Goal: Complete application form: Complete application form

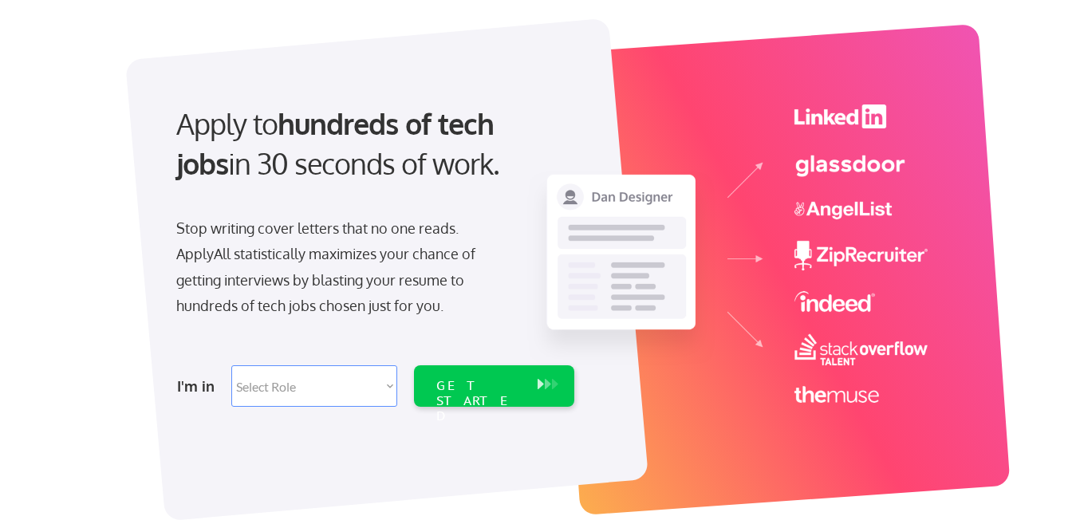
scroll to position [160, 0]
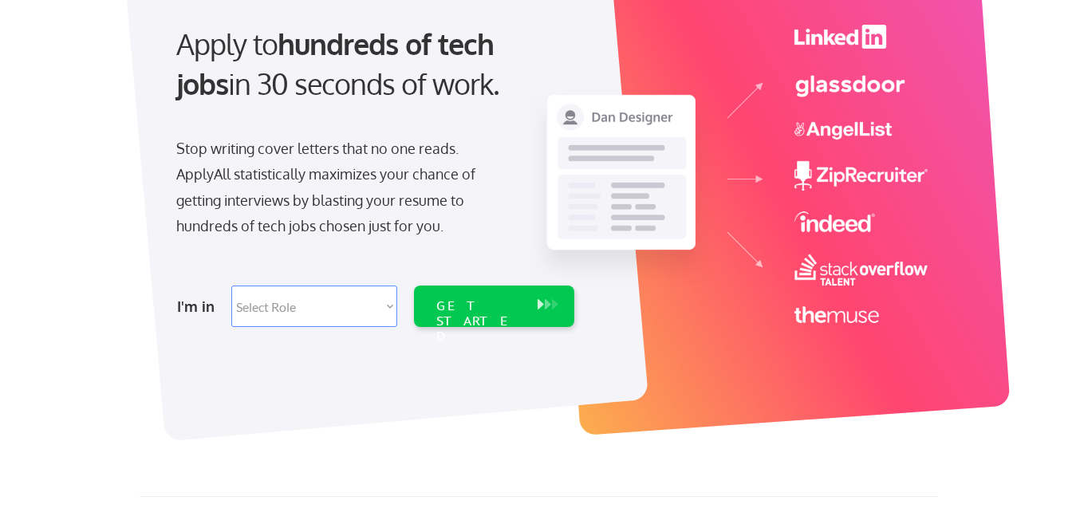
click at [385, 312] on select "Select Role Software Engineering Product Management Customer Success Sales UI/U…" at bounding box center [314, 306] width 166 height 41
select select ""technical_project_program_mgmt""
click at [231, 286] on select "Select Role Software Engineering Product Management Customer Success Sales UI/U…" at bounding box center [314, 306] width 166 height 41
select select ""technical_project_program_mgmt""
click at [483, 305] on div "GET STARTED" at bounding box center [478, 321] width 85 height 46
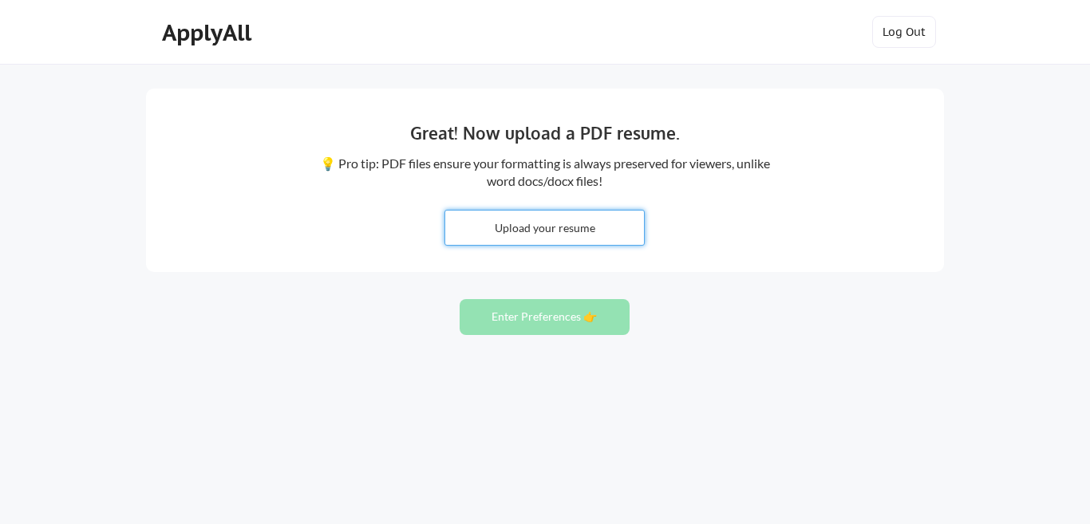
click at [592, 227] on input "file" at bounding box center [544, 228] width 199 height 34
type input "C:\fakepath\RajneeshKumarSekharmantri_PM.pdf"
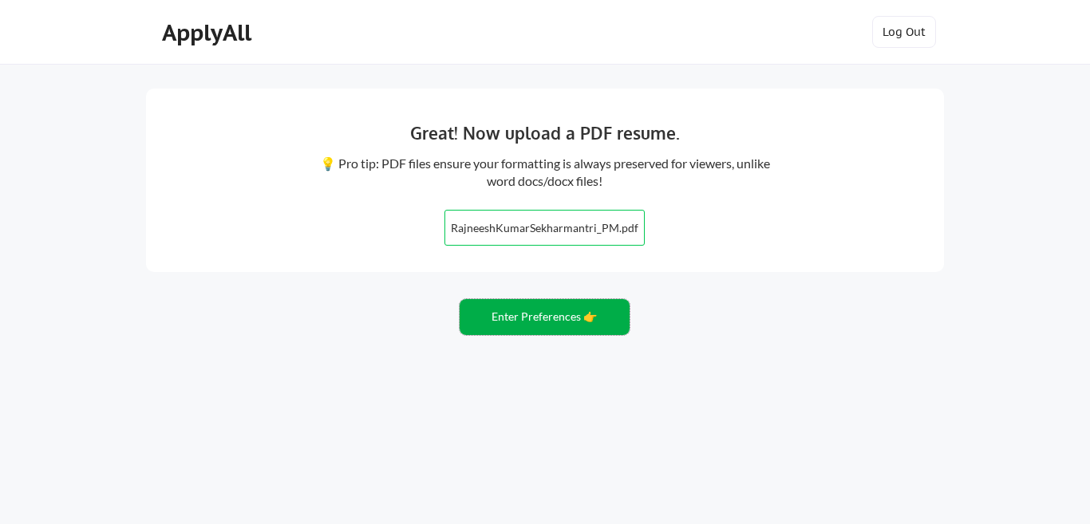
click at [543, 315] on button "Enter Preferences 👉" at bounding box center [545, 317] width 170 height 36
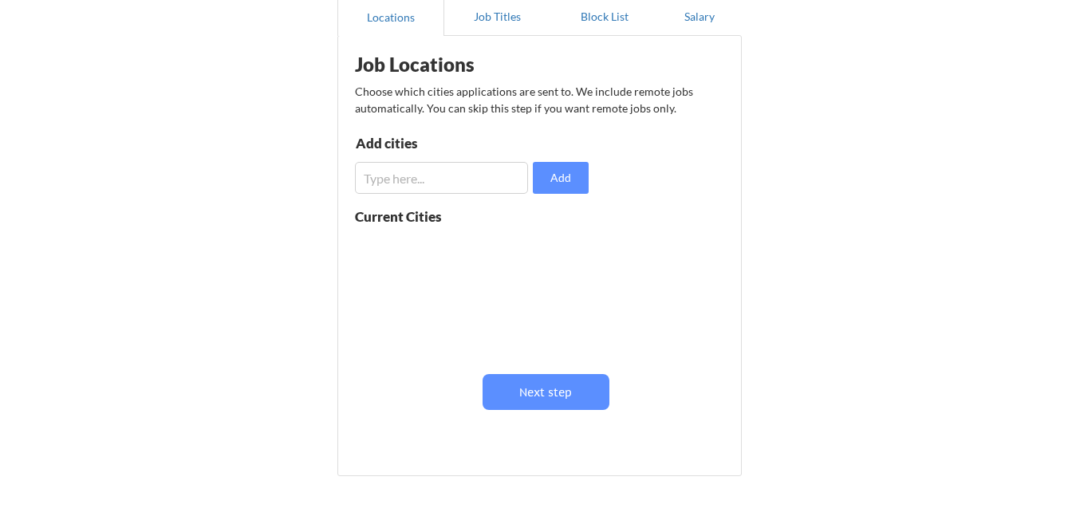
scroll to position [80, 0]
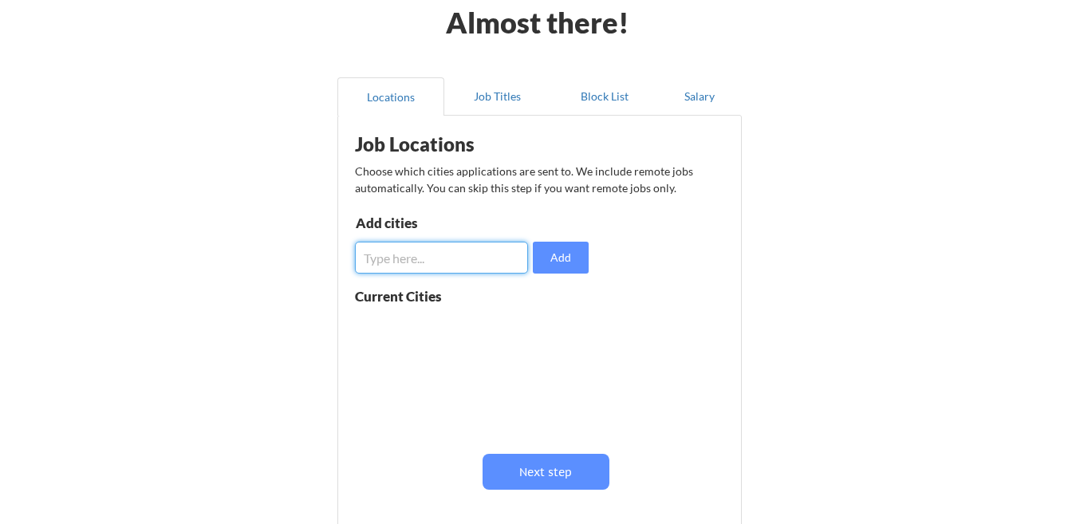
click at [468, 255] on input "input" at bounding box center [441, 258] width 173 height 32
click at [434, 266] on input "input" at bounding box center [441, 258] width 173 height 32
type input "Bangalore"
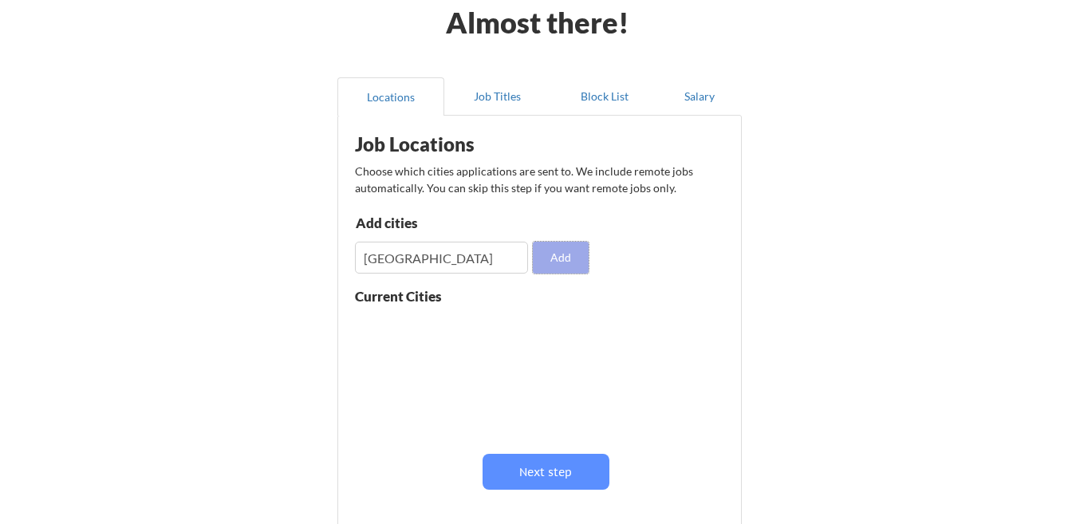
click at [566, 254] on button "Add" at bounding box center [561, 258] width 56 height 32
click at [420, 261] on input "input" at bounding box center [441, 258] width 173 height 32
type input "Hyderabad"
click at [556, 257] on button "Add" at bounding box center [561, 258] width 56 height 32
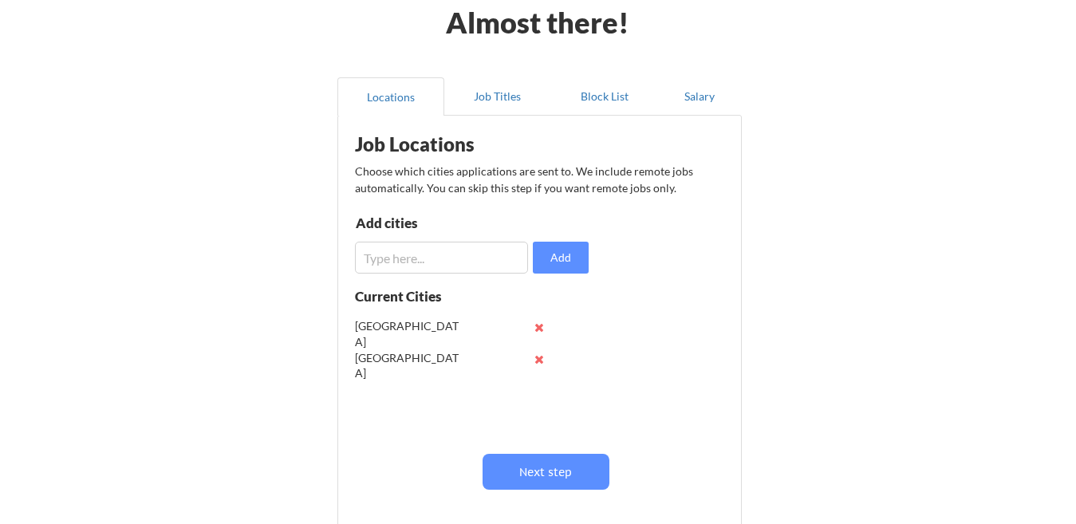
click at [464, 262] on input "input" at bounding box center [441, 258] width 173 height 32
type input "Pune"
click at [558, 254] on button "Add" at bounding box center [561, 258] width 56 height 32
click at [484, 261] on input "input" at bounding box center [441, 258] width 173 height 32
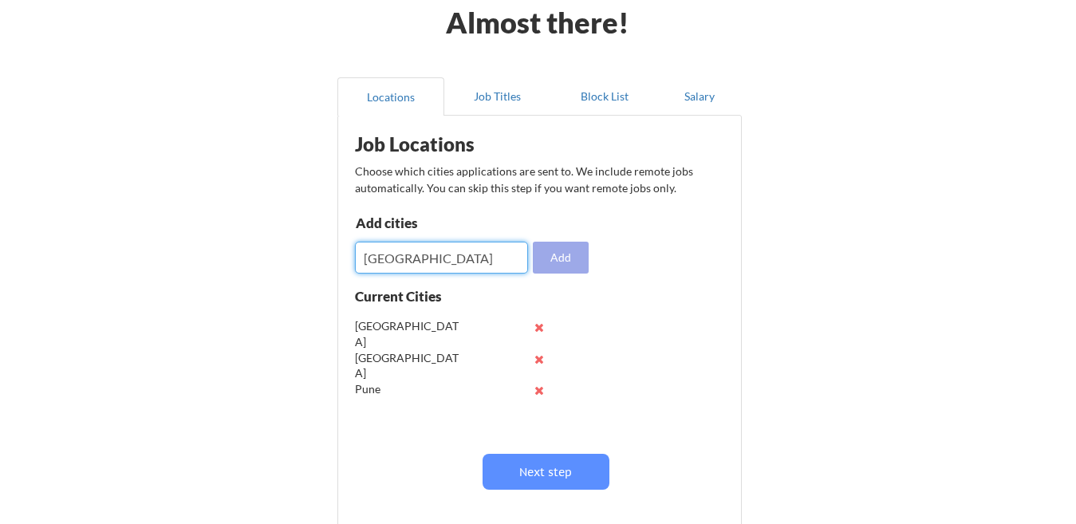
type input "Chennai"
click at [563, 255] on button "Add" at bounding box center [561, 258] width 56 height 32
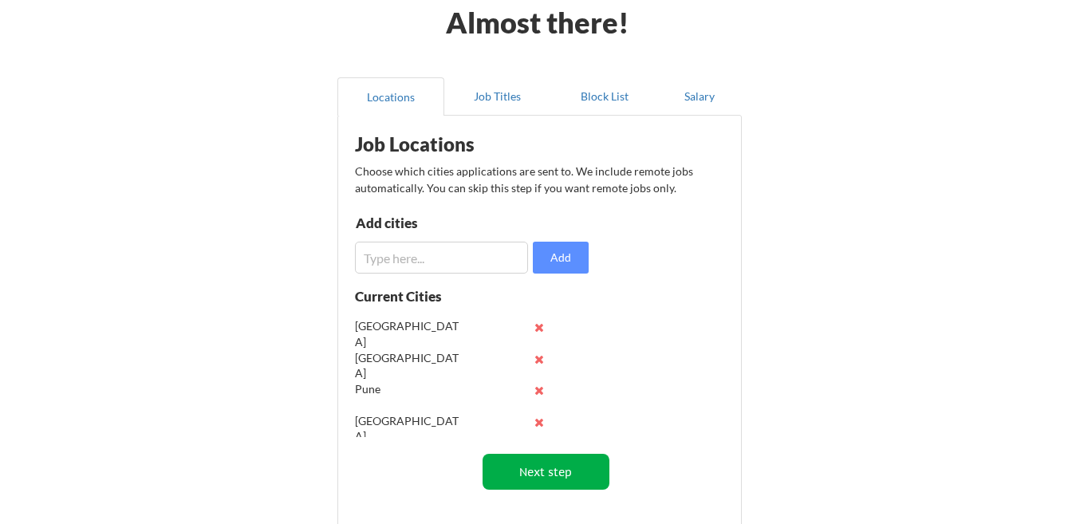
click at [558, 467] on button "Next step" at bounding box center [546, 472] width 127 height 36
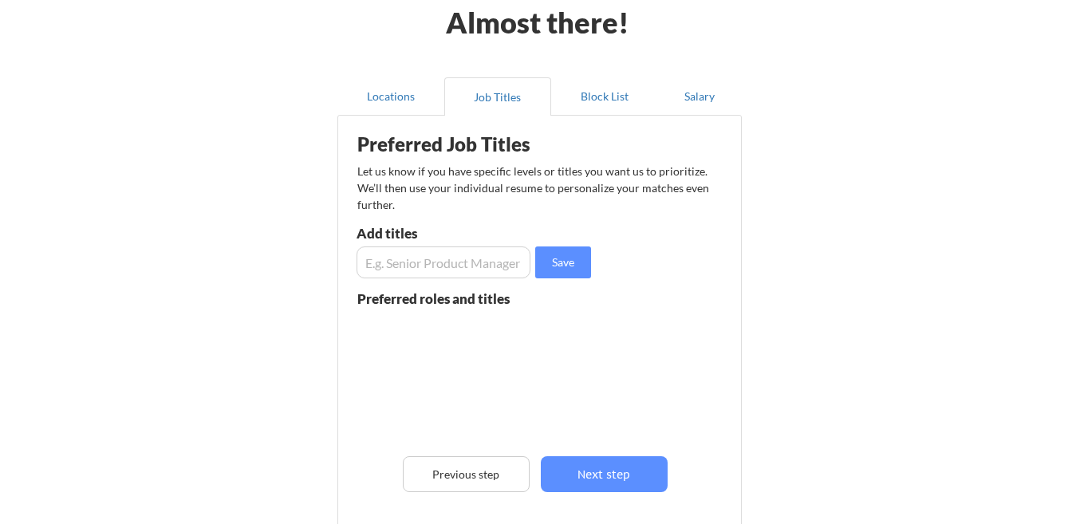
click at [444, 263] on input "input" at bounding box center [444, 263] width 174 height 32
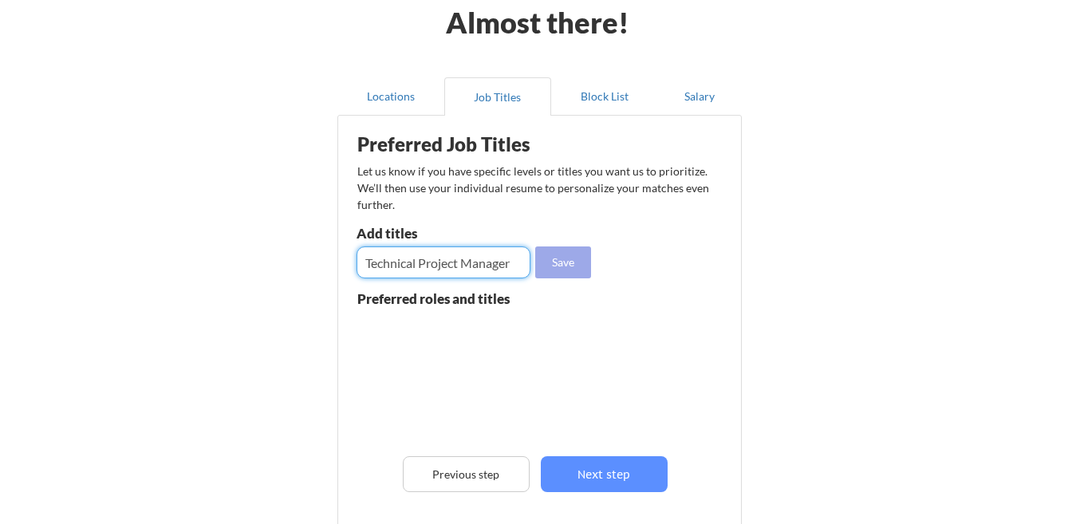
type input "Technical Project Manager"
click at [562, 264] on button "Save" at bounding box center [563, 263] width 56 height 32
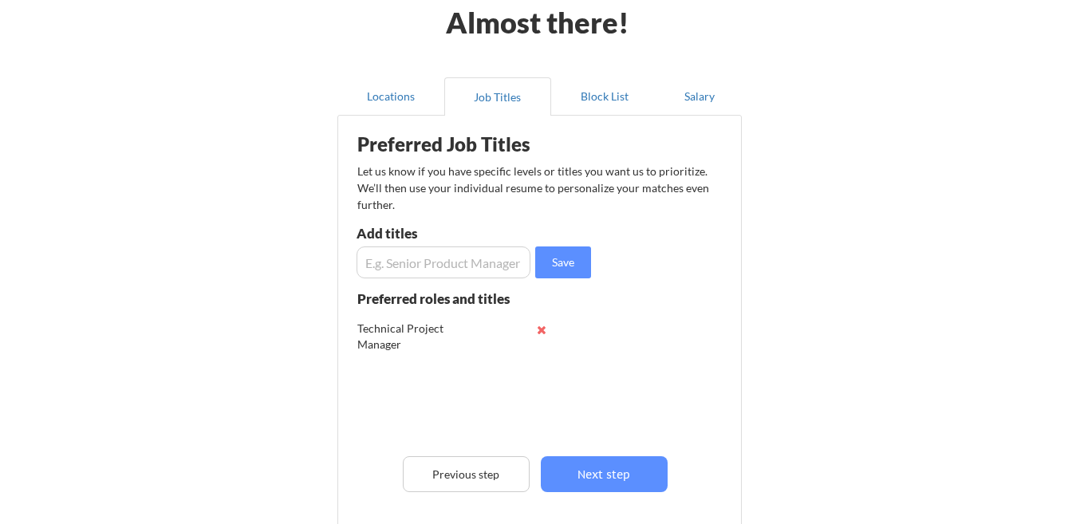
click at [448, 269] on input "input" at bounding box center [444, 263] width 174 height 32
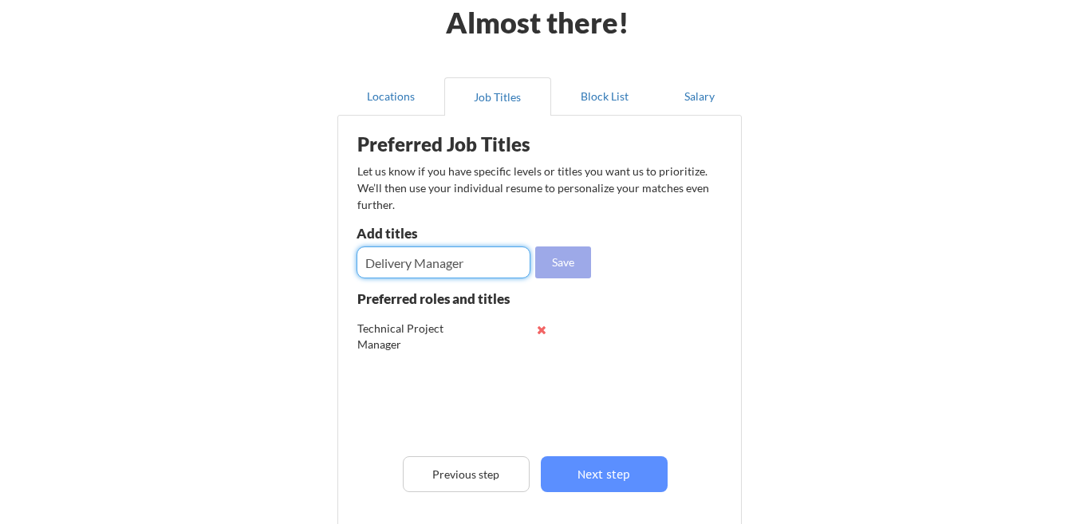
type input "Delivery Manager"
click at [560, 262] on button "Save" at bounding box center [563, 263] width 56 height 32
click at [482, 266] on input "input" at bounding box center [444, 263] width 174 height 32
type input "Program Manager"
click at [557, 266] on button "Save" at bounding box center [563, 263] width 56 height 32
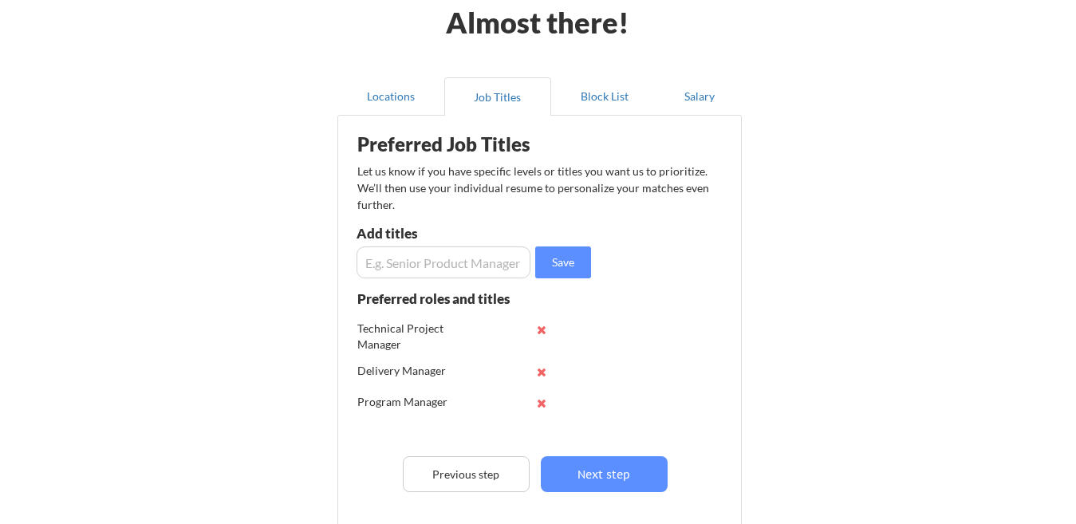
click at [482, 260] on input "input" at bounding box center [444, 263] width 174 height 32
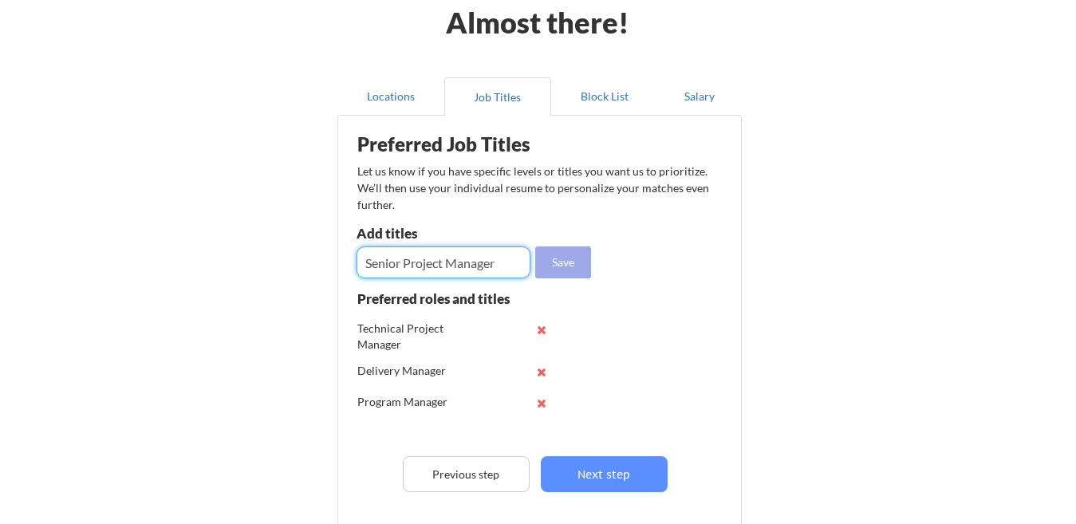
type input "Senior Project Manager"
click at [556, 262] on button "Save" at bounding box center [563, 263] width 56 height 32
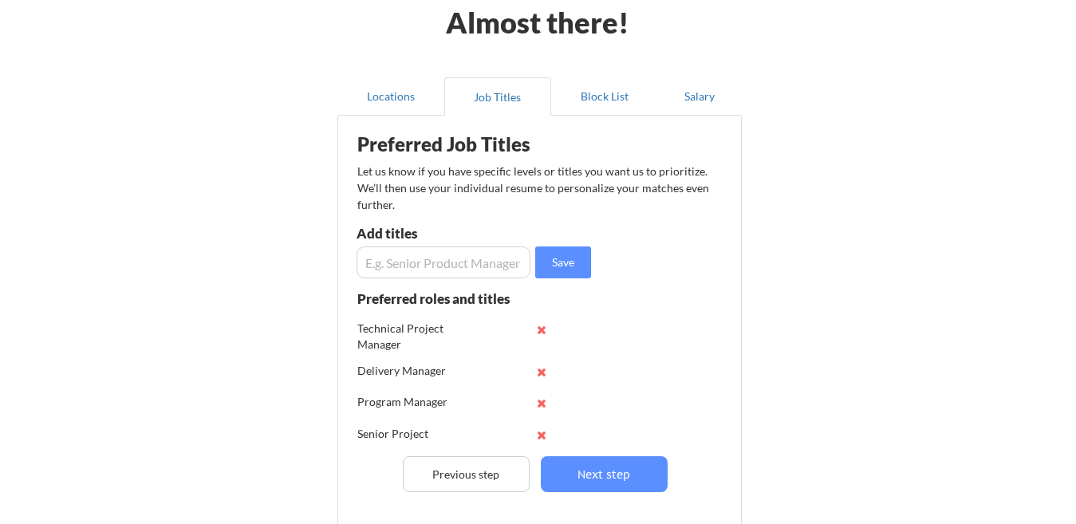
click at [461, 266] on input "input" at bounding box center [444, 263] width 174 height 32
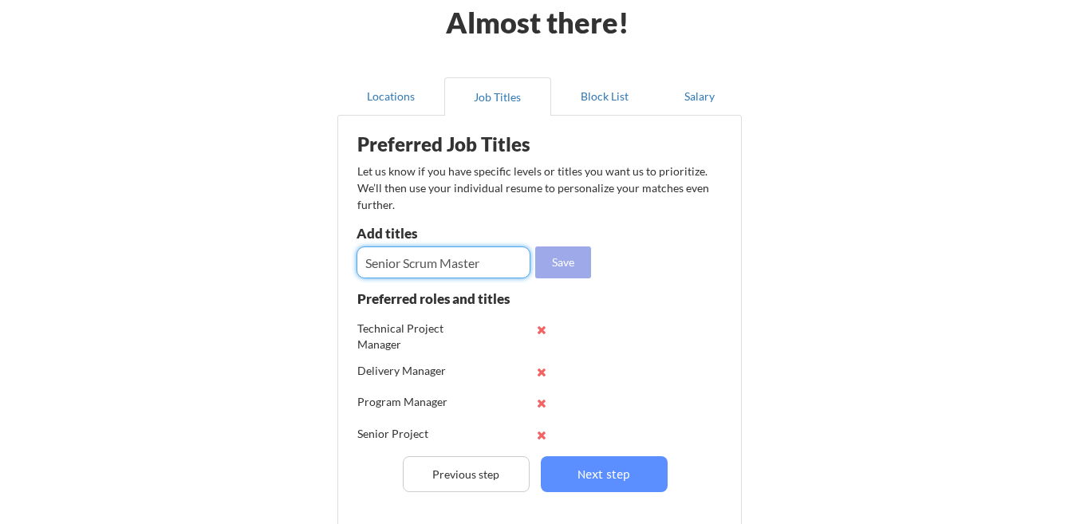
type input "Senior Scrum Master"
click at [569, 267] on button "Save" at bounding box center [563, 263] width 56 height 32
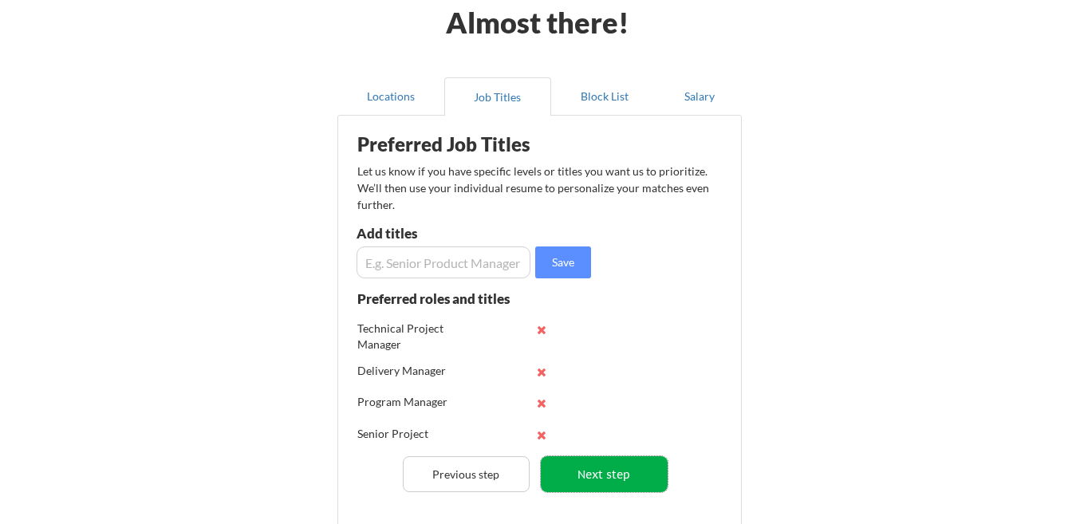
click at [606, 472] on button "Next step" at bounding box center [604, 474] width 127 height 36
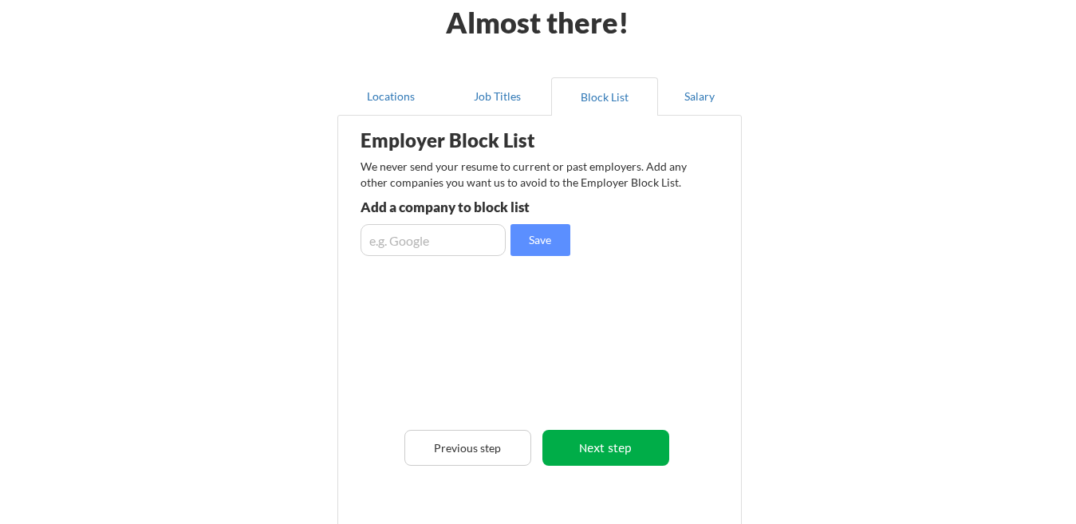
click at [621, 452] on button "Next step" at bounding box center [606, 448] width 127 height 36
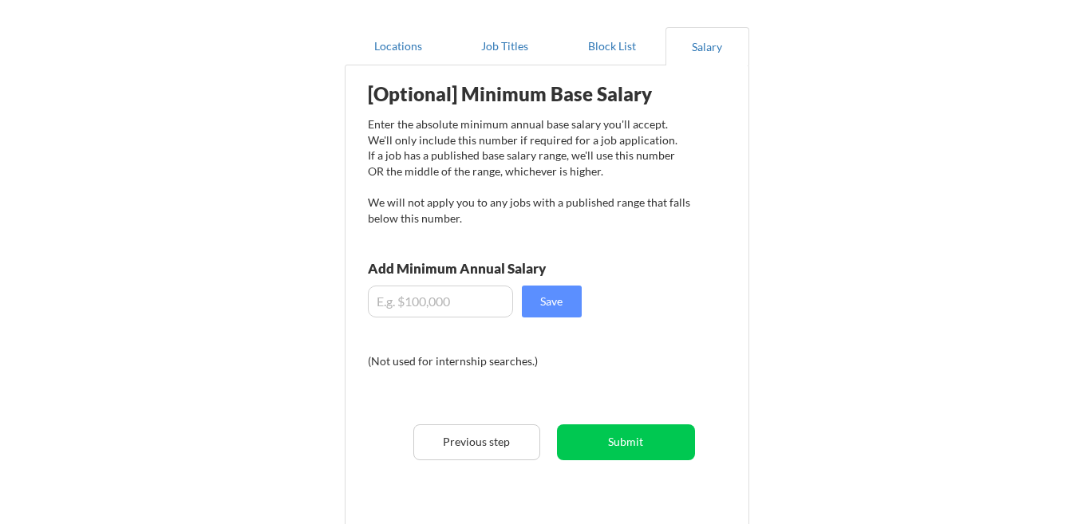
scroll to position [160, 0]
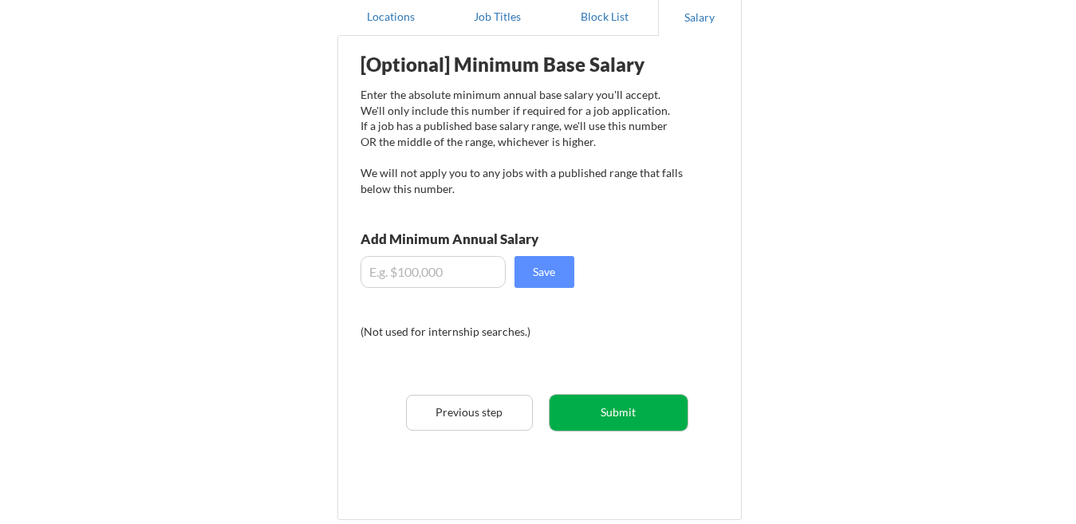
click at [612, 414] on button "Submit" at bounding box center [619, 413] width 138 height 36
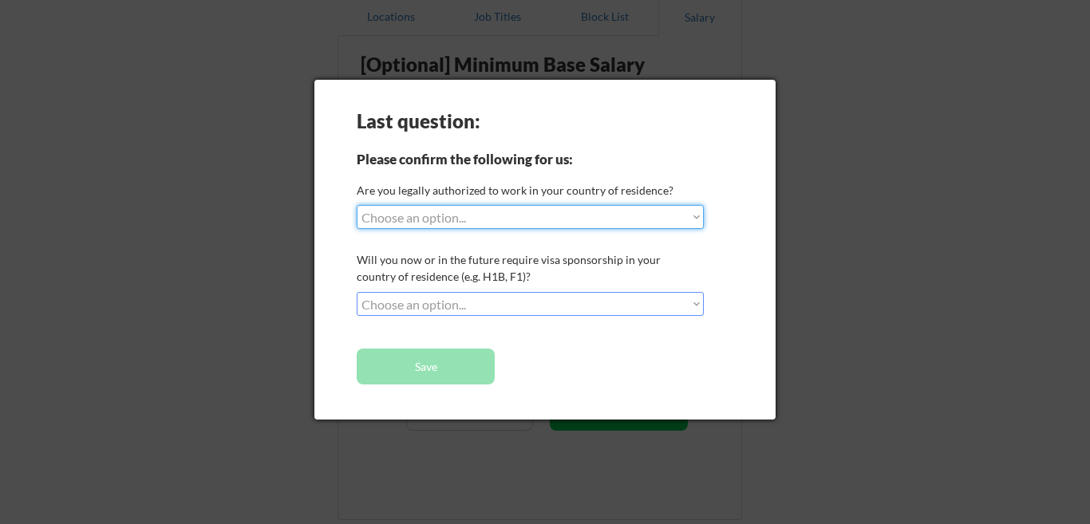
click at [610, 211] on select "Choose an option... Yes, I am a US Citizen Yes, I am a Canadian Citizen Yes, I …" at bounding box center [530, 217] width 347 height 24
click at [357, 205] on select "Choose an option... Yes, I am a US Citizen Yes, I am a Canadian Citizen Yes, I …" at bounding box center [530, 217] width 347 height 24
click at [529, 217] on select "Choose an option... Yes, I am a US Citizen Yes, I am a Canadian Citizen Yes, I …" at bounding box center [530, 217] width 347 height 24
select select ""yes__i_am_an_other_permanent_resident""
click at [357, 205] on select "Choose an option... Yes, I am a US Citizen Yes, I am a Canadian Citizen Yes, I …" at bounding box center [530, 217] width 347 height 24
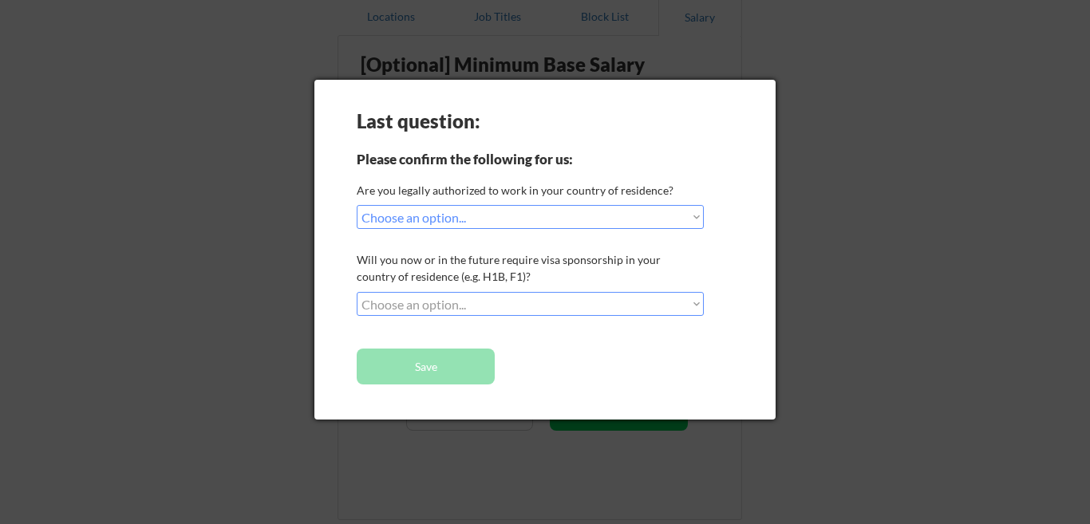
click at [584, 304] on select "Choose an option... No, I will not need sponsorship Yes, I will need sponsorship" at bounding box center [530, 304] width 347 height 24
select select ""no__i_will_not_need_sponsorship""
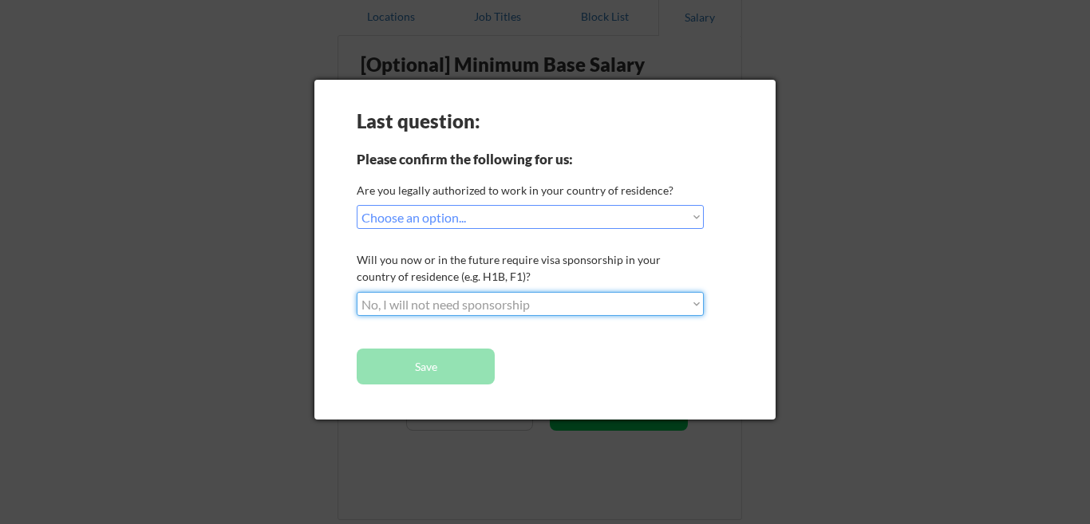
click at [357, 292] on select "Choose an option... No, I will not need sponsorship Yes, I will need sponsorship" at bounding box center [530, 304] width 347 height 24
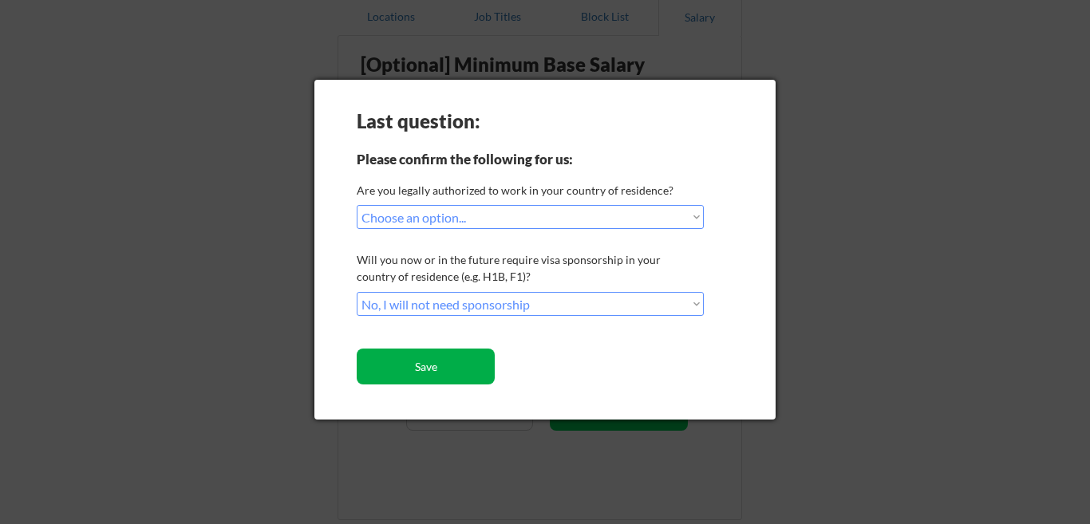
click at [434, 361] on button "Save" at bounding box center [426, 367] width 138 height 36
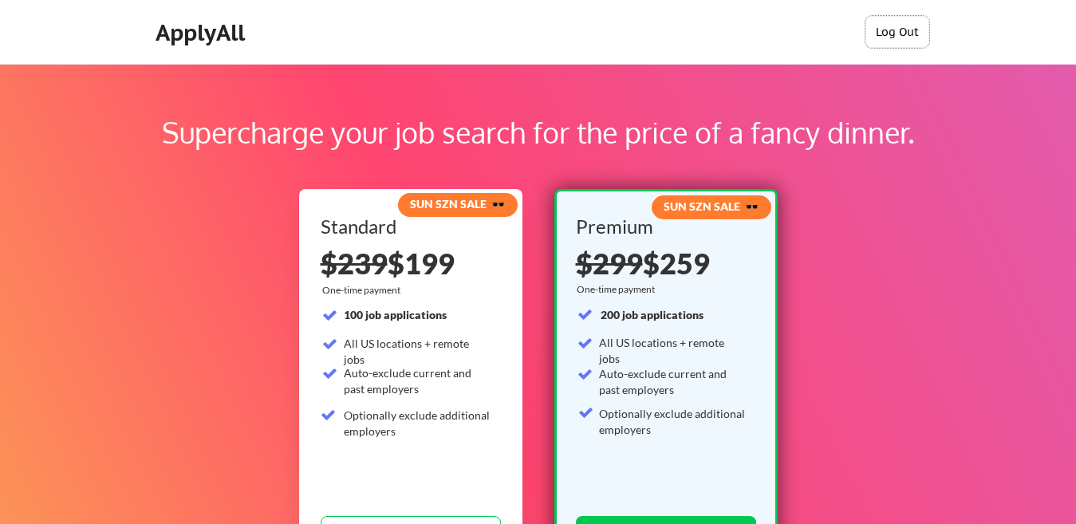
click at [893, 32] on button "Log Out" at bounding box center [898, 32] width 64 height 32
